Goal: Complete application form

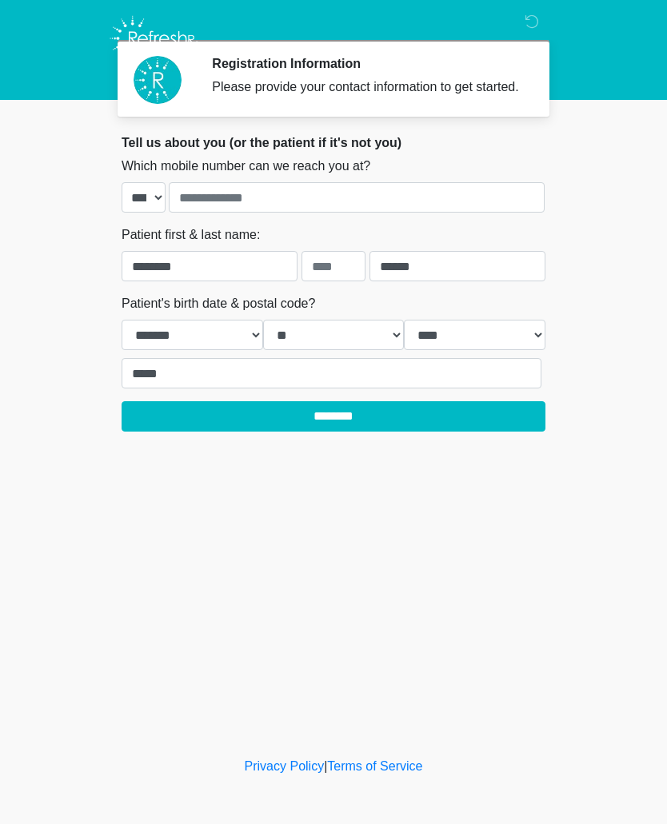
select select "*"
select select "**"
select select "****"
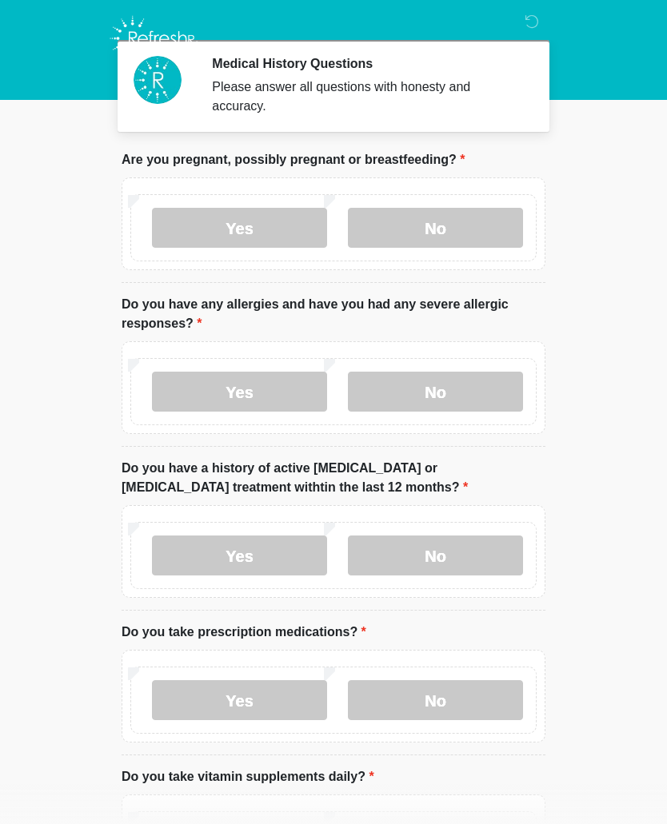
click at [470, 223] on label "No" at bounding box center [435, 228] width 175 height 40
click at [423, 394] on label "No" at bounding box center [435, 392] width 175 height 40
click at [472, 546] on label "No" at bounding box center [435, 556] width 175 height 40
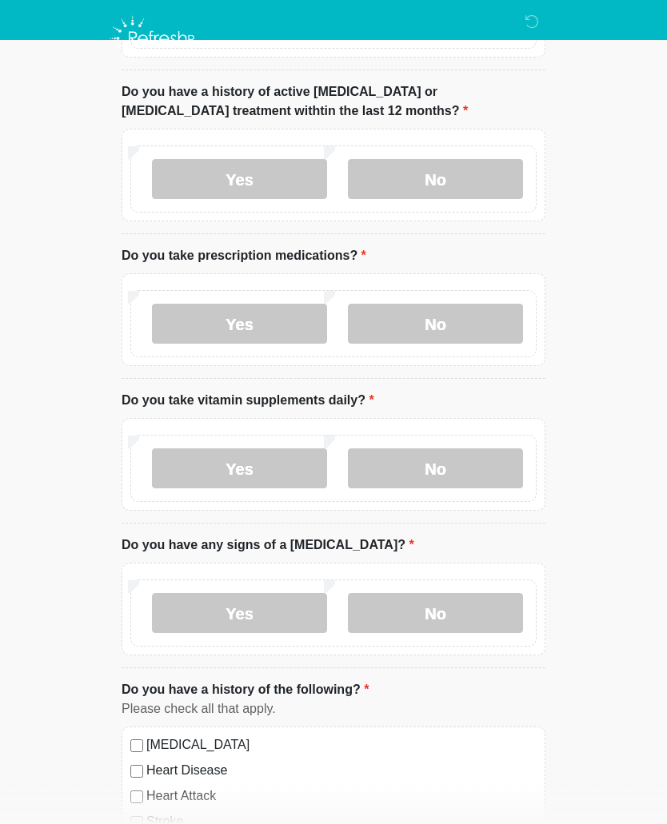
scroll to position [380, 0]
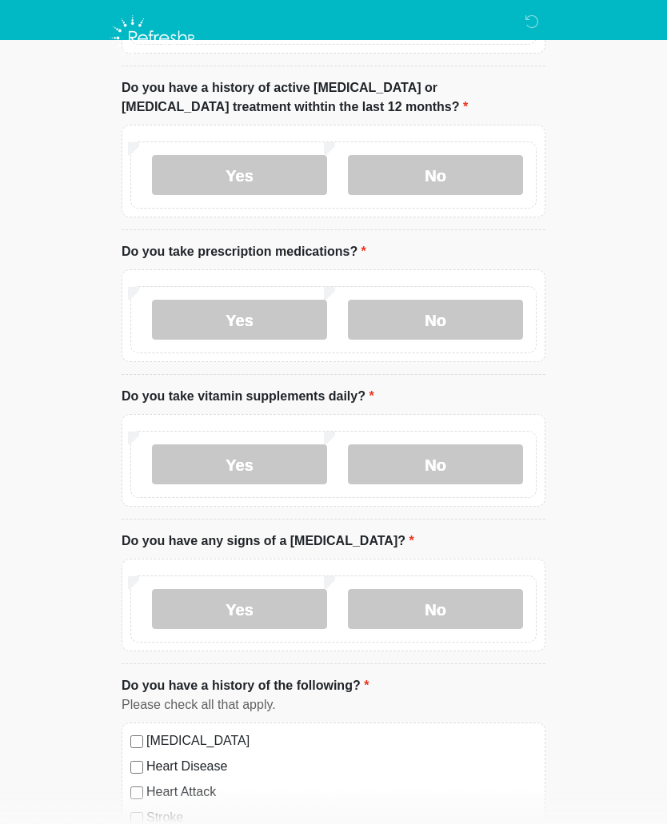
click at [281, 323] on label "Yes" at bounding box center [239, 321] width 175 height 40
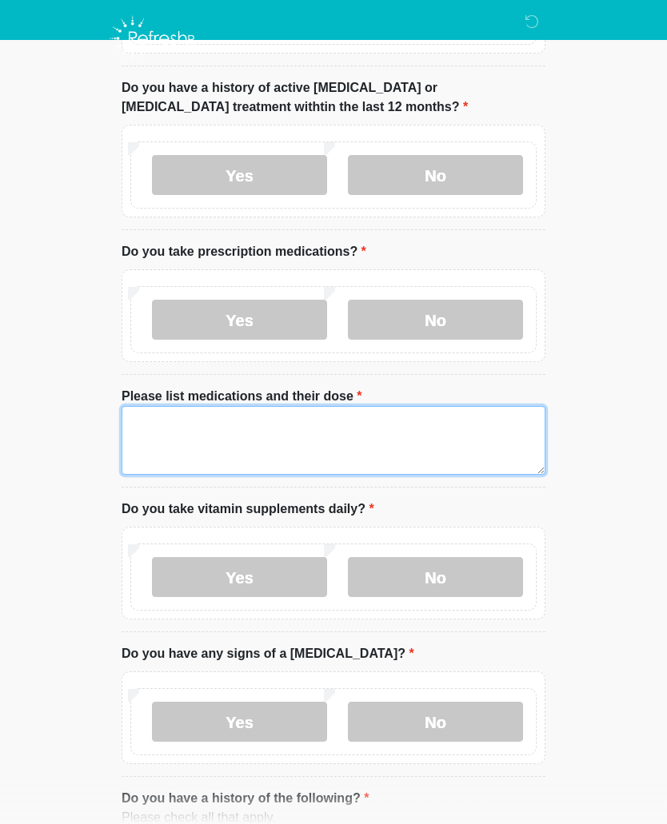
click at [253, 429] on textarea "Please list medications and their dose" at bounding box center [334, 440] width 424 height 69
type textarea "*"
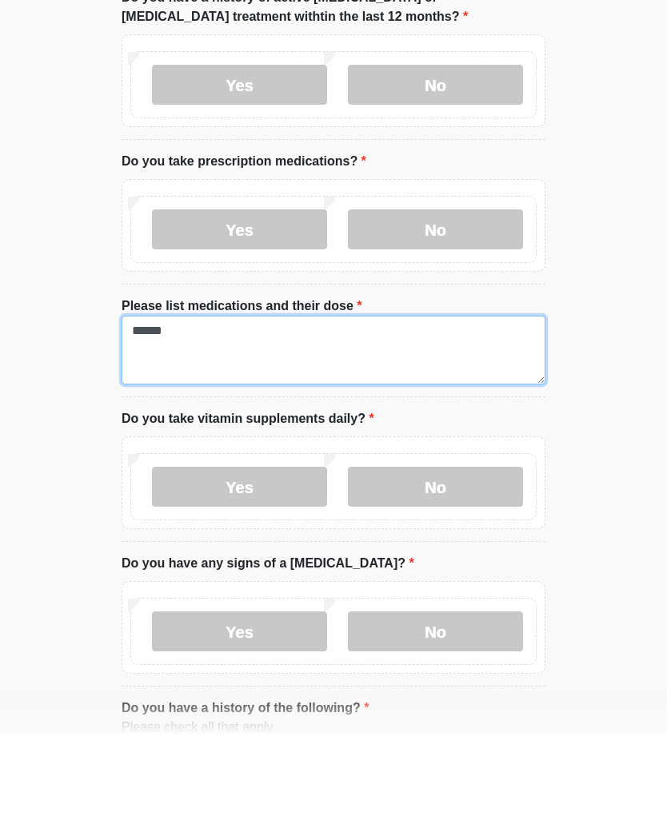
type textarea "******"
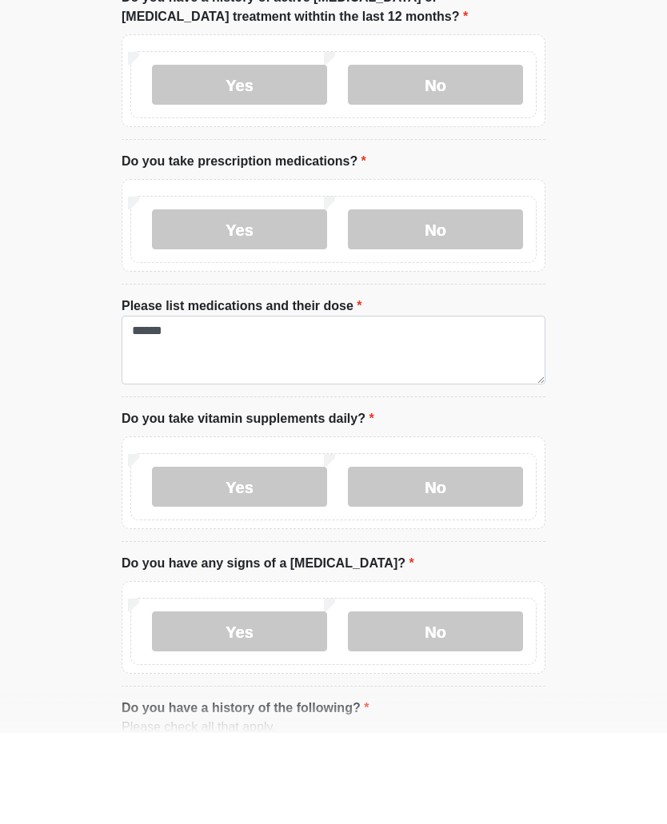
click at [442, 558] on label "No" at bounding box center [435, 578] width 175 height 40
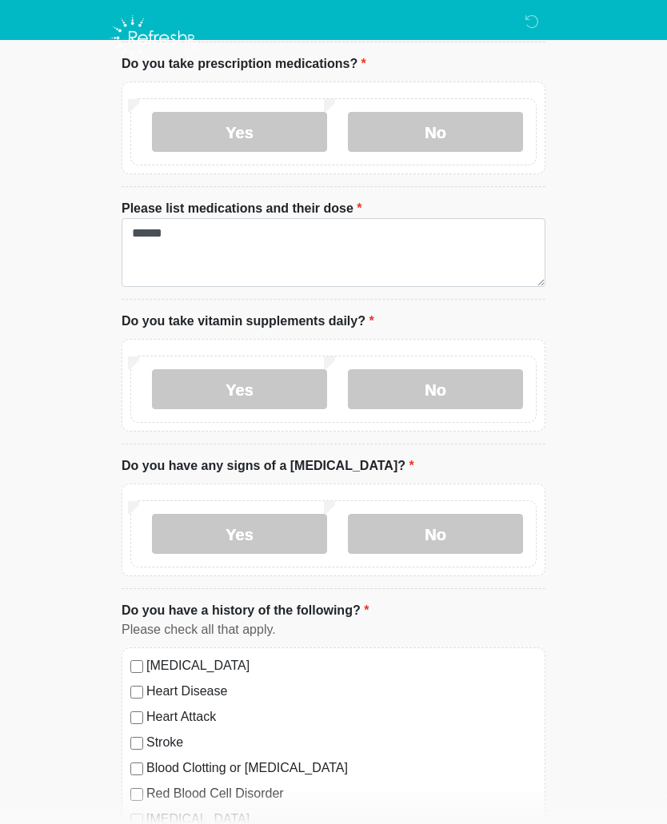
scroll to position [613, 0]
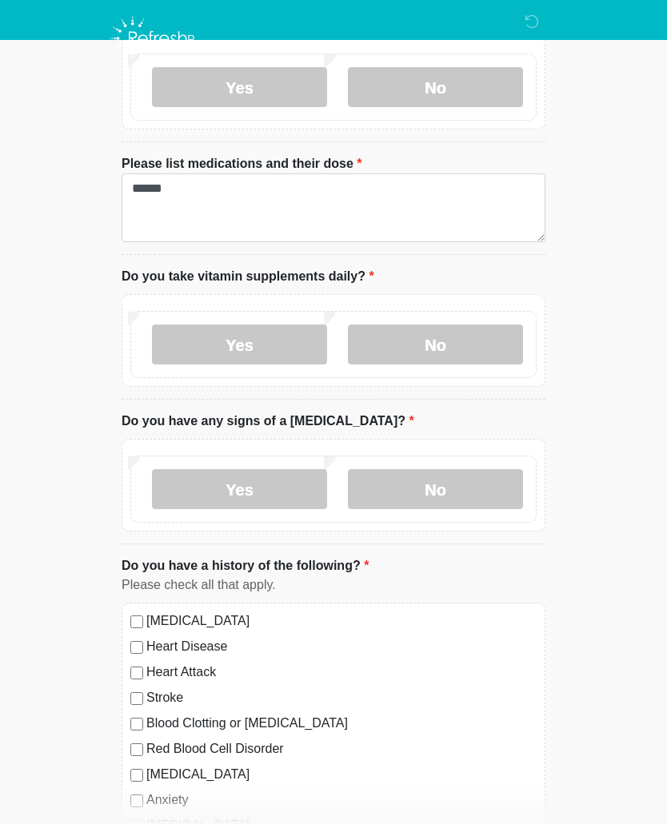
click at [448, 482] on label "No" at bounding box center [435, 489] width 175 height 40
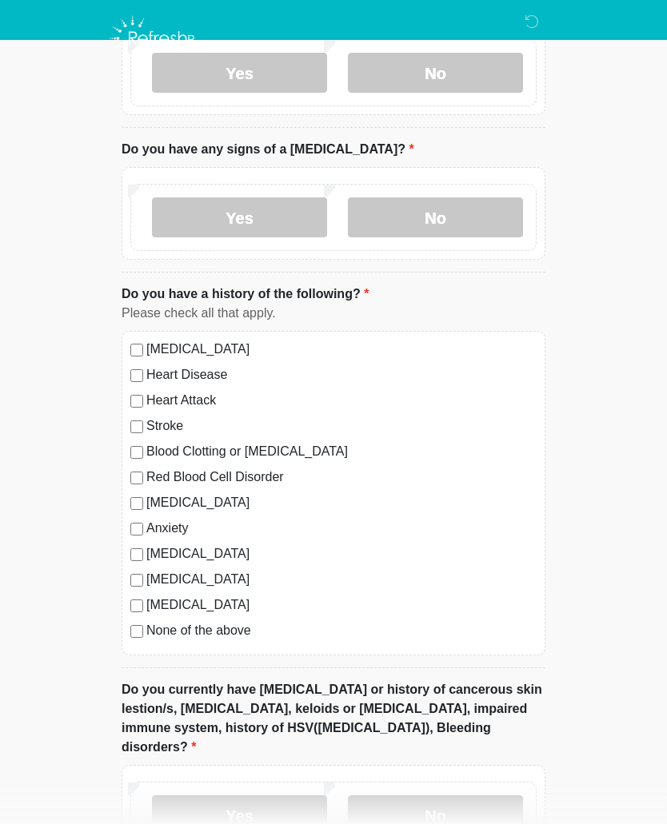
scroll to position [884, 0]
click at [134, 638] on div "None of the above" at bounding box center [333, 631] width 406 height 19
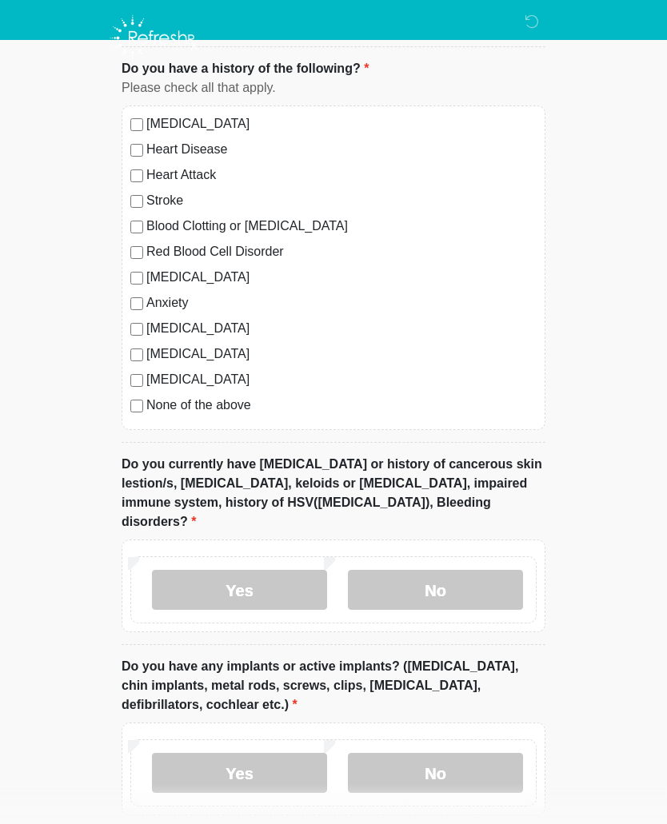
scroll to position [1129, 0]
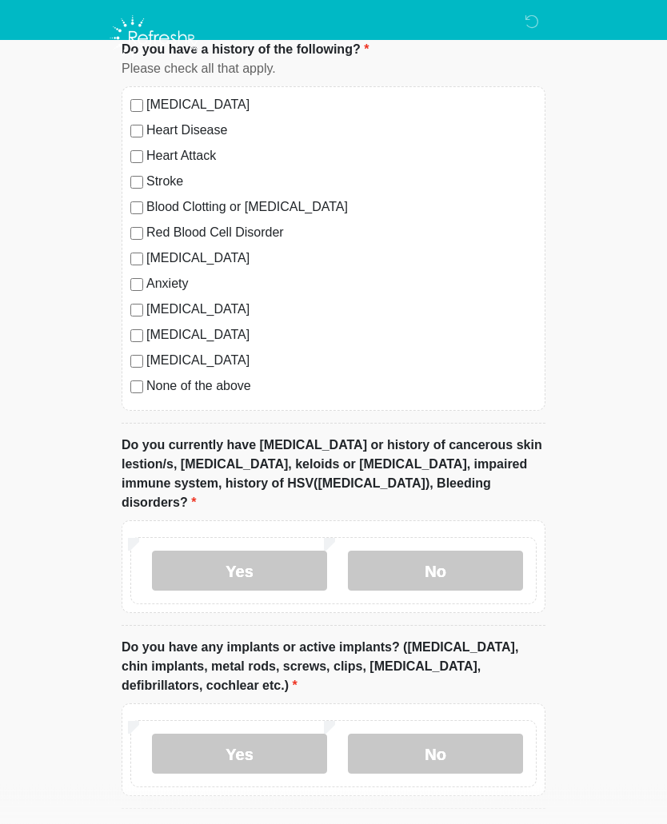
click at [381, 561] on label "No" at bounding box center [435, 572] width 175 height 40
click at [384, 734] on label "No" at bounding box center [435, 754] width 175 height 40
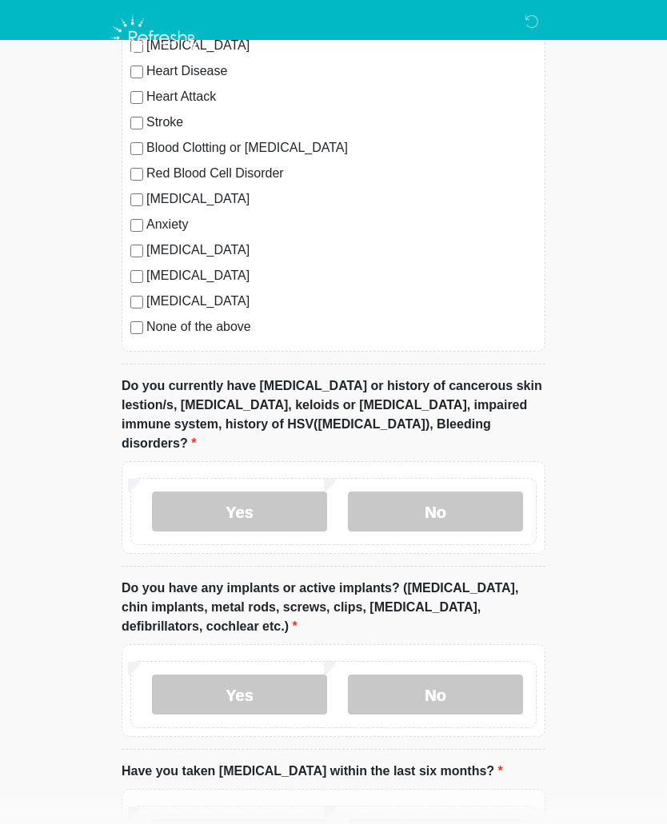
scroll to position [1337, 0]
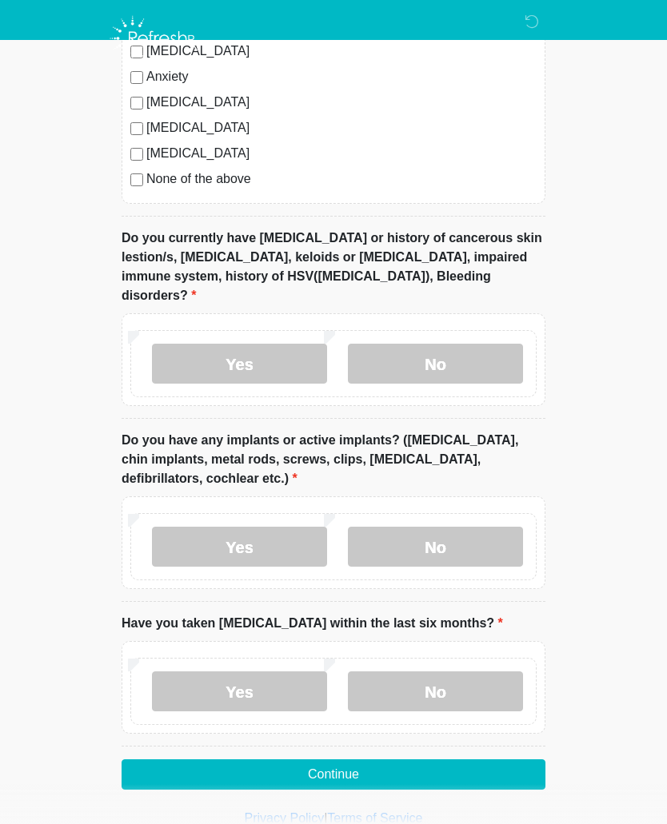
click at [381, 672] on label "No" at bounding box center [435, 692] width 175 height 40
click at [342, 759] on button "Continue" at bounding box center [334, 774] width 424 height 30
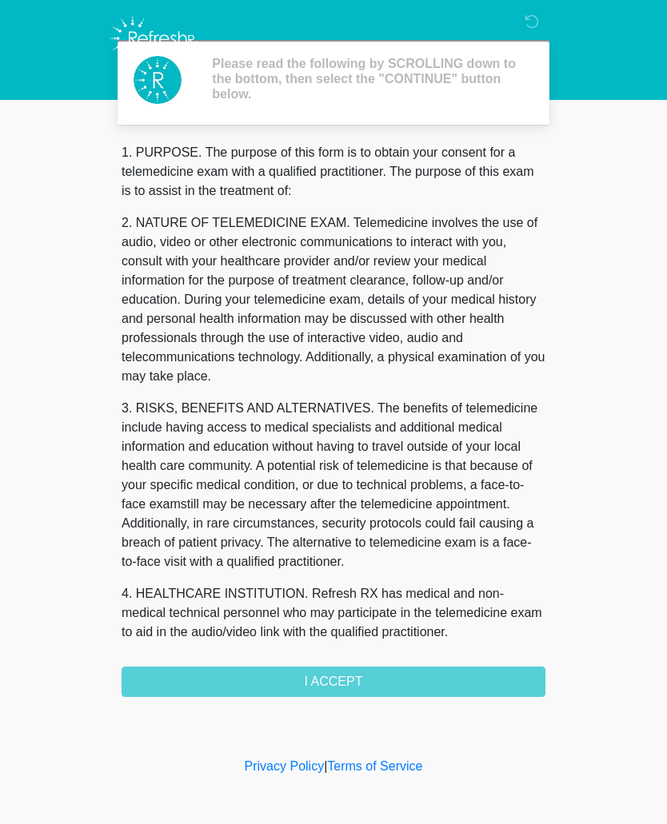
scroll to position [0, 0]
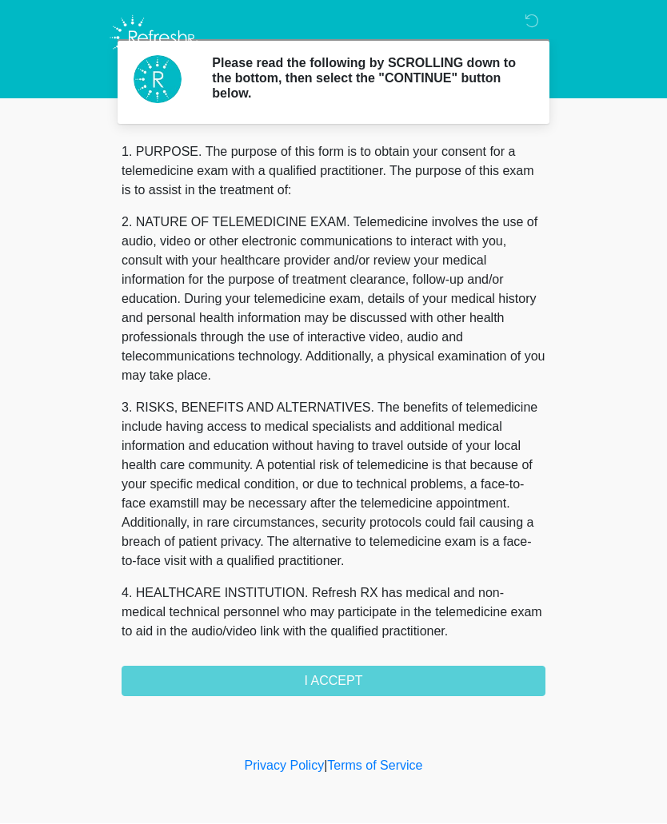
click at [224, 680] on div "1. PURPOSE. The purpose of this form is to obtain your consent for a telemedici…" at bounding box center [334, 420] width 424 height 554
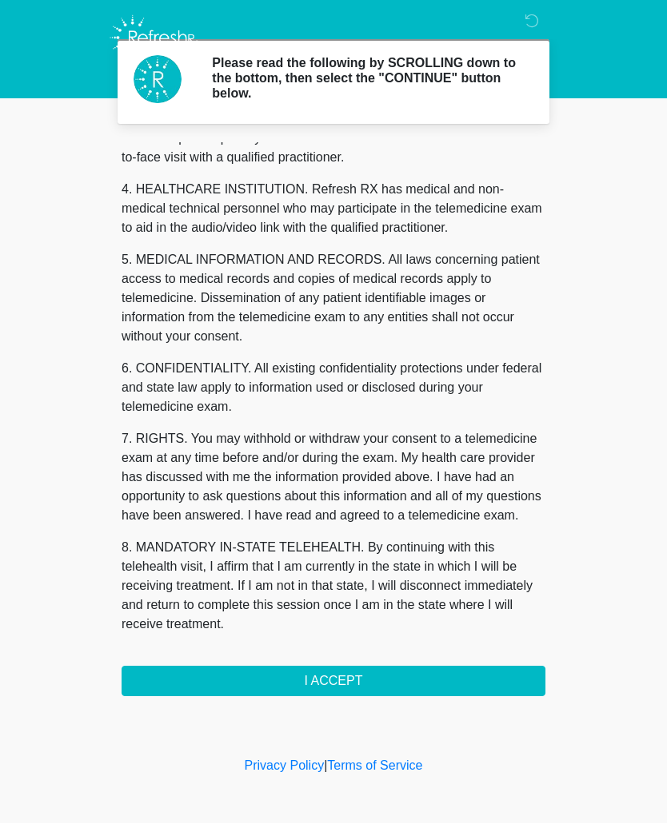
scroll to position [423, 0]
click at [253, 678] on button "I ACCEPT" at bounding box center [334, 682] width 424 height 30
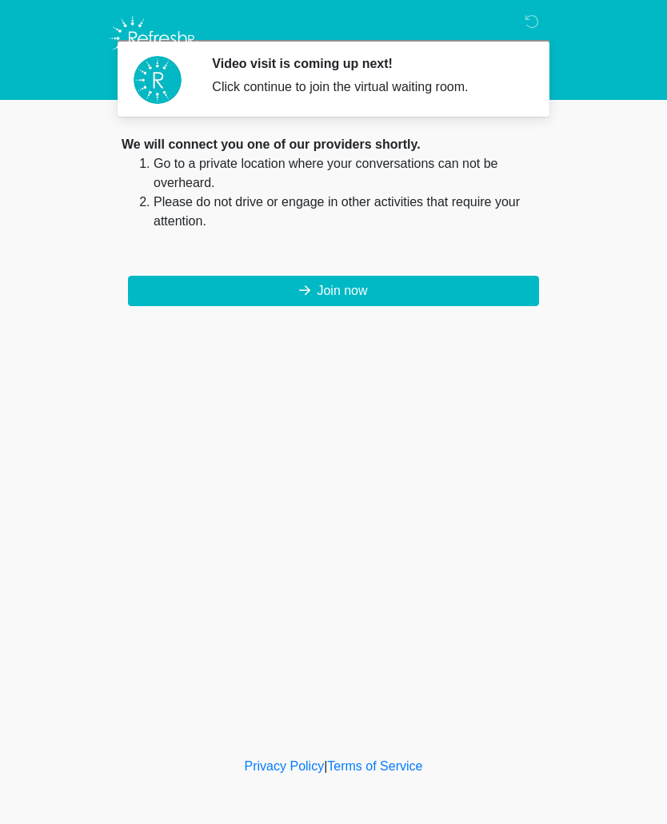
click at [311, 297] on button "Join now" at bounding box center [333, 291] width 411 height 30
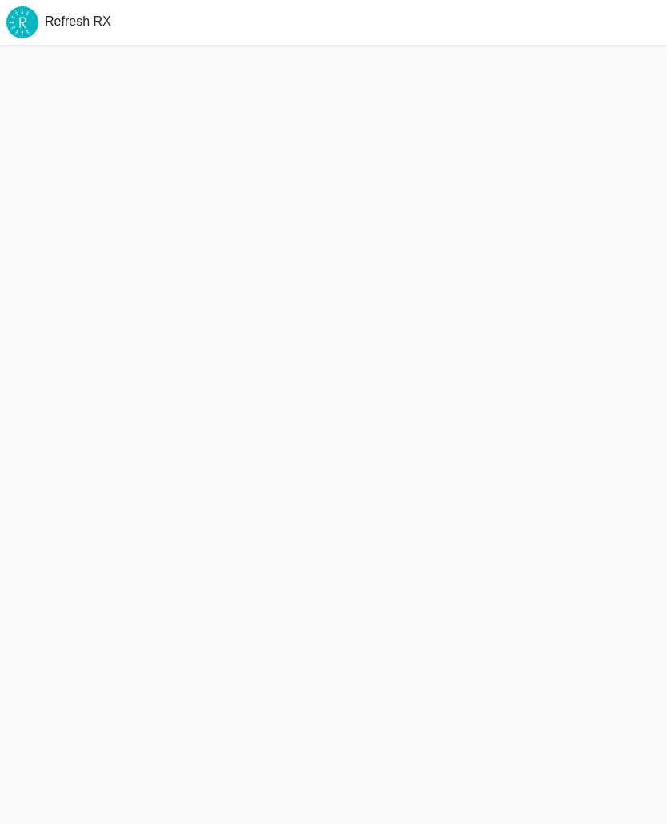
scroll to position [34, 0]
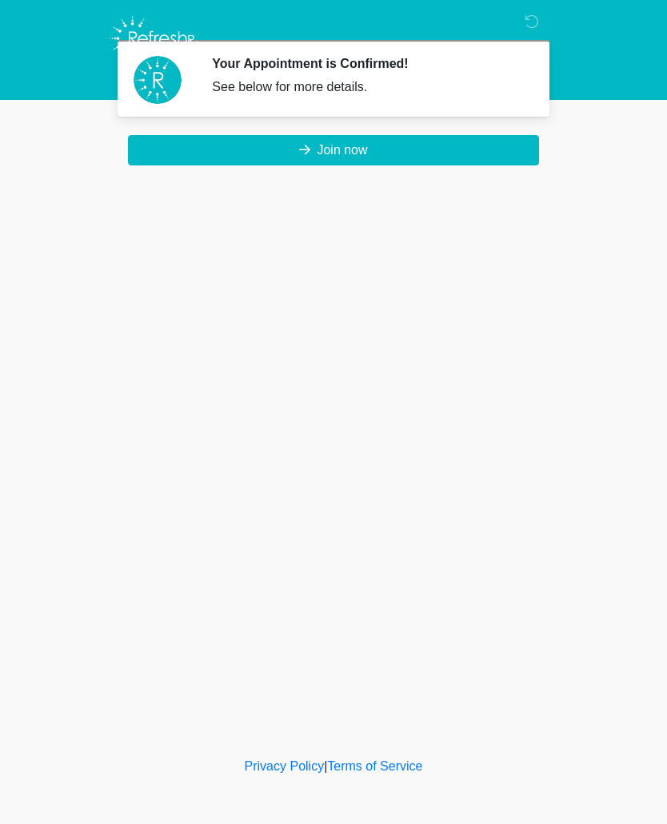
click at [520, 23] on div at bounding box center [322, 38] width 480 height 77
click at [527, 24] on icon at bounding box center [531, 21] width 14 height 14
